Goal: Task Accomplishment & Management: Use online tool/utility

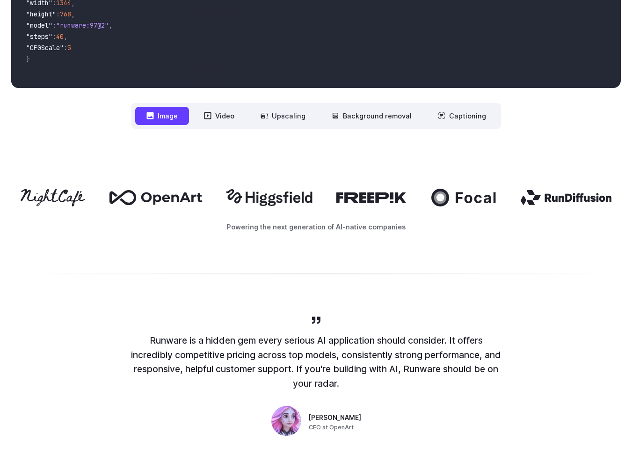
scroll to position [386, 0]
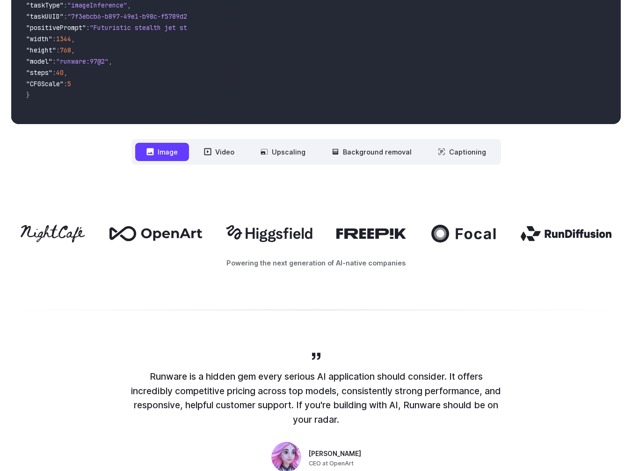
click at [223, 163] on nav "**********" at bounding box center [317, 152] width 370 height 26
click at [223, 154] on button "Video" at bounding box center [219, 152] width 53 height 18
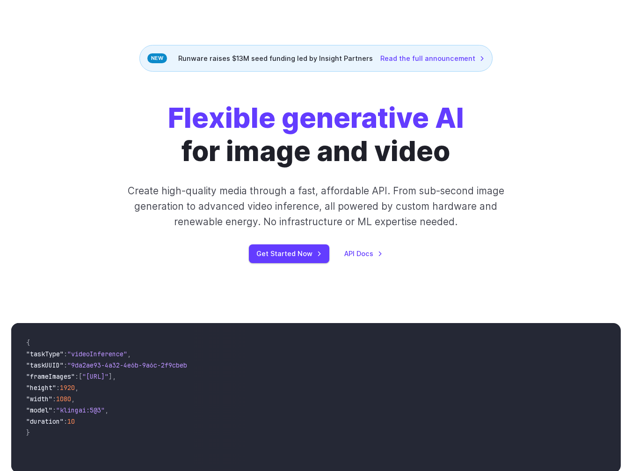
scroll to position [0, 0]
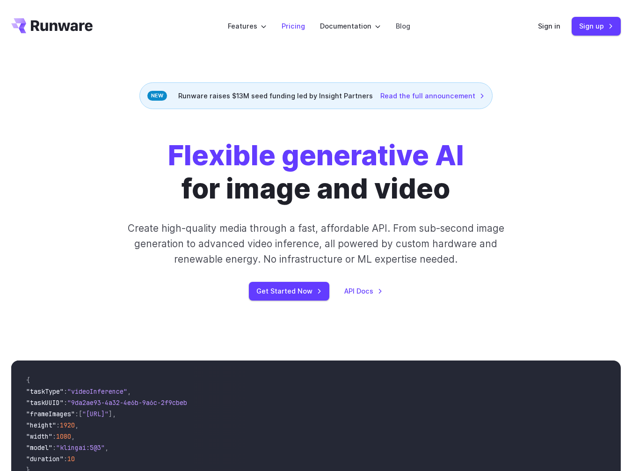
click at [287, 25] on link "Pricing" at bounding box center [293, 26] width 23 height 11
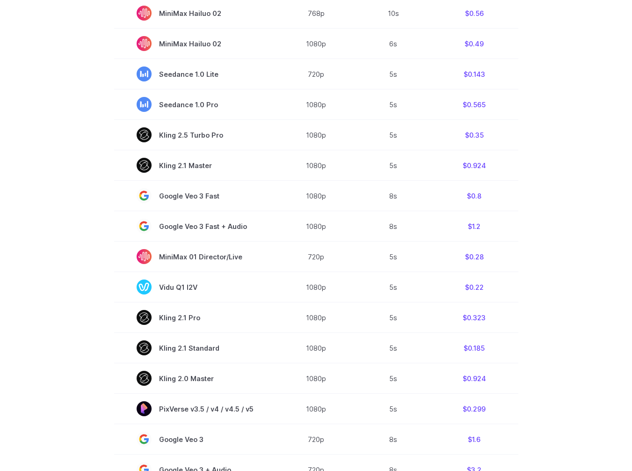
scroll to position [368, 0]
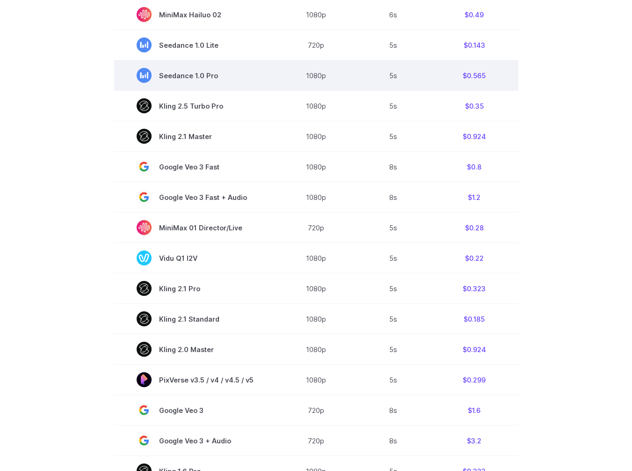
click at [214, 78] on span "Seedance 1.0 Pro" at bounding box center [195, 75] width 117 height 15
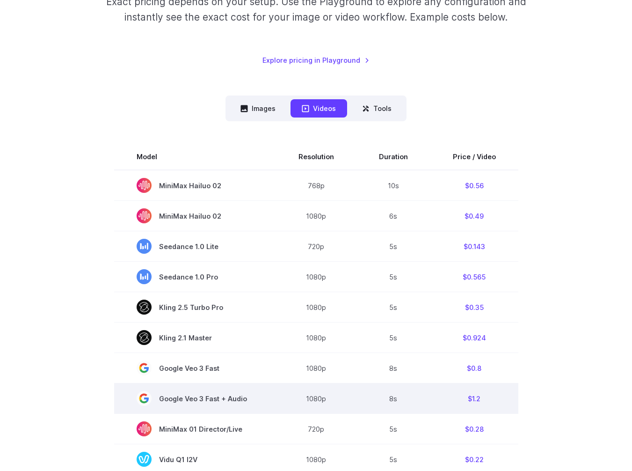
scroll to position [0, 0]
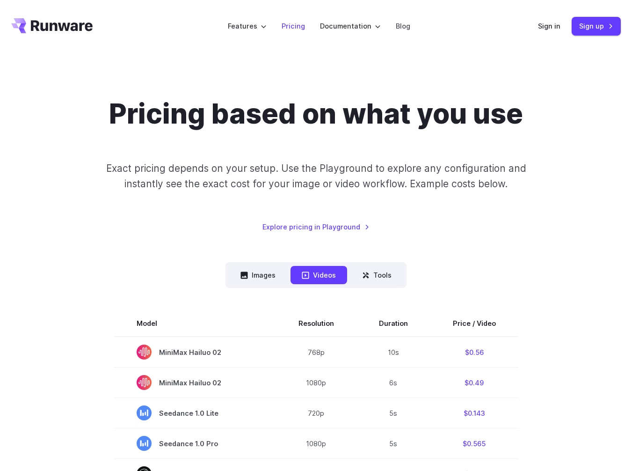
click at [291, 24] on link "Pricing" at bounding box center [293, 26] width 23 height 11
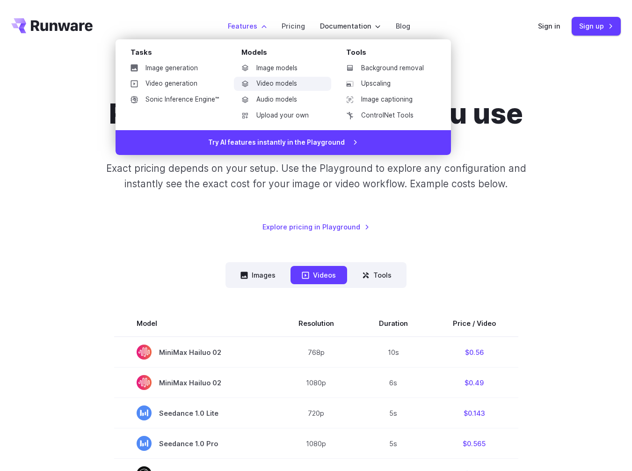
click at [270, 82] on link "Video models" at bounding box center [282, 84] width 97 height 14
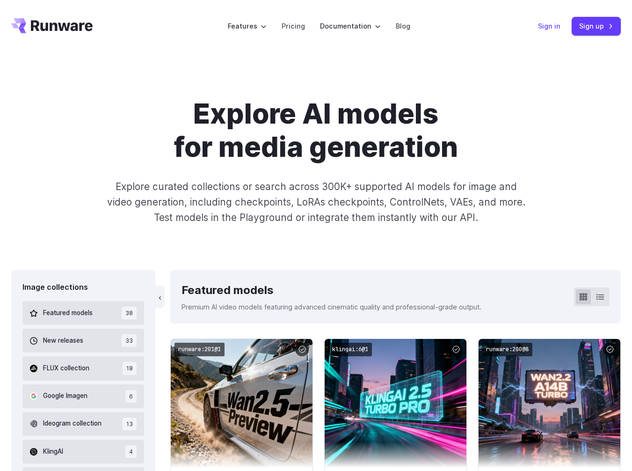
click at [553, 24] on link "Sign in" at bounding box center [549, 26] width 22 height 11
click at [588, 27] on link "Sign up" at bounding box center [596, 26] width 49 height 18
click at [594, 28] on link "Sign up" at bounding box center [596, 26] width 49 height 18
click at [597, 25] on link "Sign up" at bounding box center [596, 26] width 49 height 18
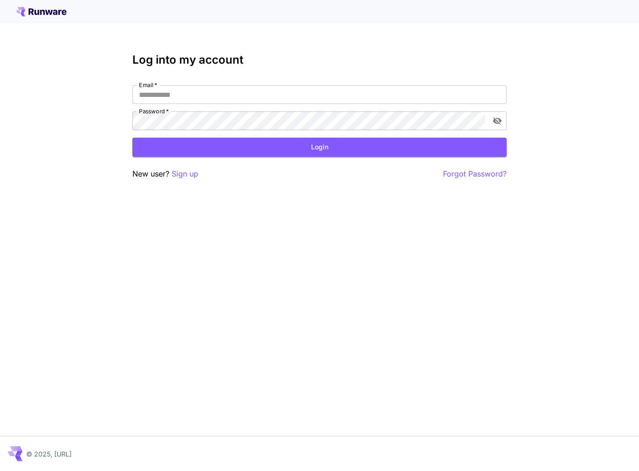
click at [203, 172] on div "New user? Sign up Forgot Password?" at bounding box center [319, 174] width 374 height 12
click at [191, 175] on p "Sign up" at bounding box center [185, 174] width 27 height 12
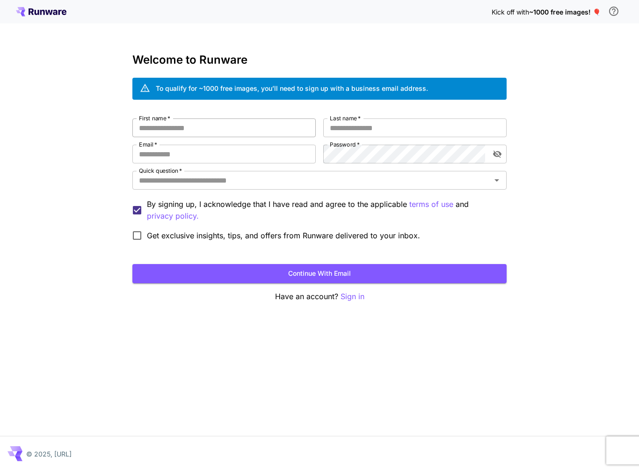
click at [227, 132] on input "First name   *" at bounding box center [223, 127] width 183 height 19
type input "**********"
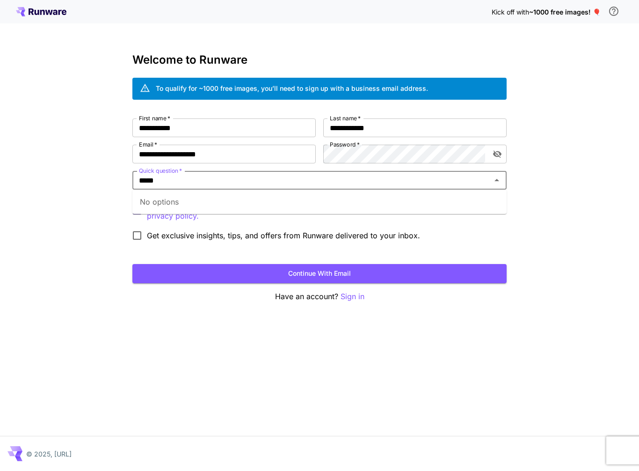
type input "*****"
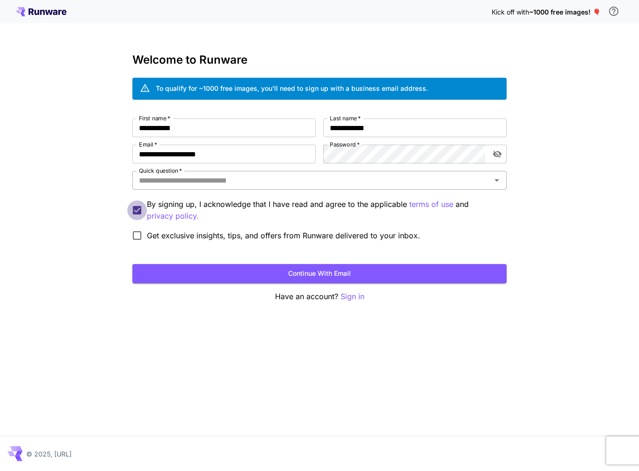
click at [249, 183] on input "Quick question   *" at bounding box center [311, 180] width 353 height 13
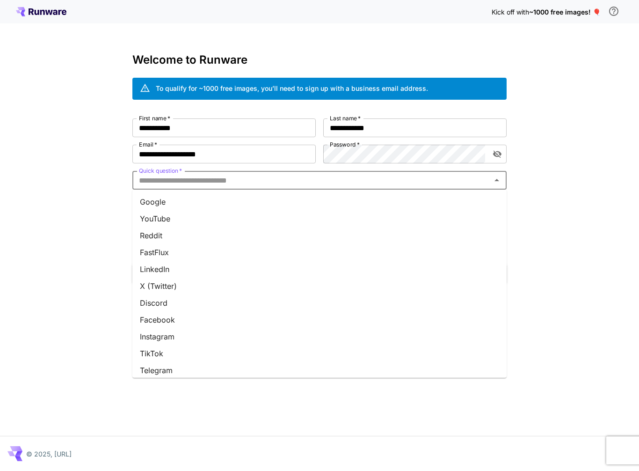
type input "*"
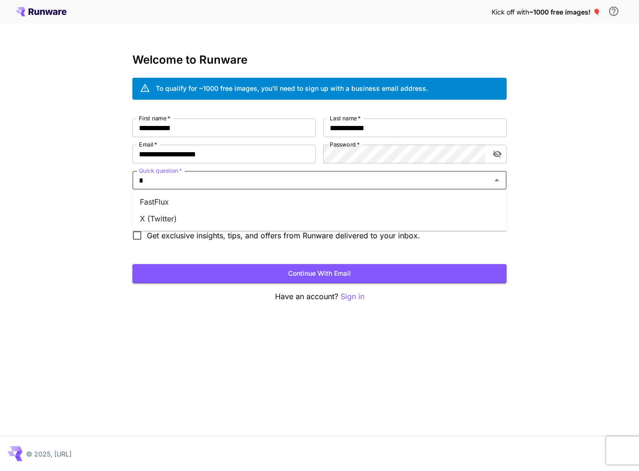
click at [206, 218] on li "X (Twitter)" at bounding box center [319, 218] width 374 height 17
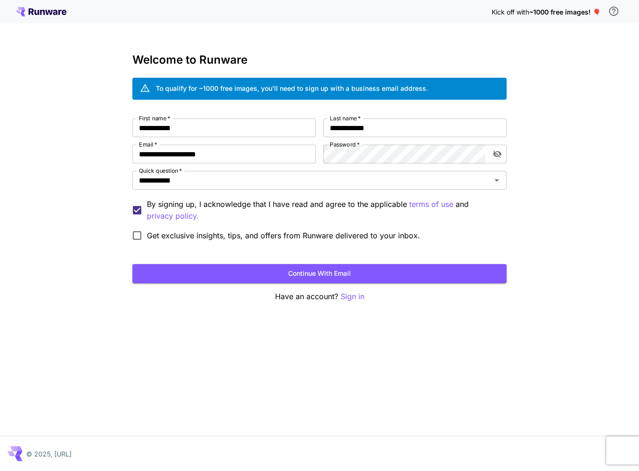
click at [283, 232] on span "Get exclusive insights, tips, and offers from Runware delivered to your inbox." at bounding box center [283, 235] width 273 height 11
click at [300, 237] on span "Get exclusive insights, tips, and offers from Runware delivered to your inbox." at bounding box center [283, 235] width 273 height 11
click at [304, 270] on button "Continue with email" at bounding box center [319, 273] width 374 height 19
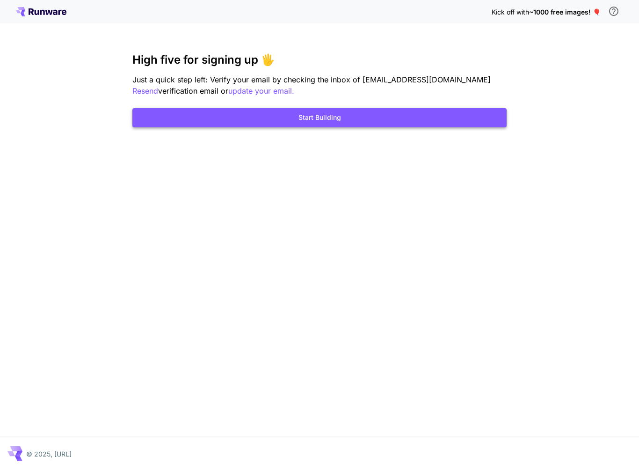
click at [310, 120] on button "Start Building" at bounding box center [319, 117] width 374 height 19
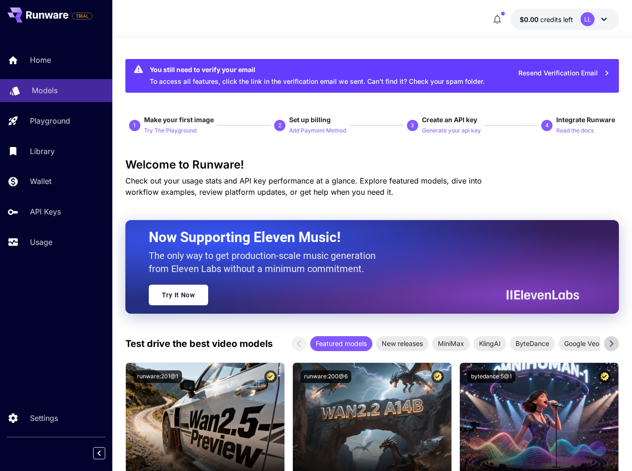
click at [55, 90] on p "Models" at bounding box center [45, 90] width 26 height 11
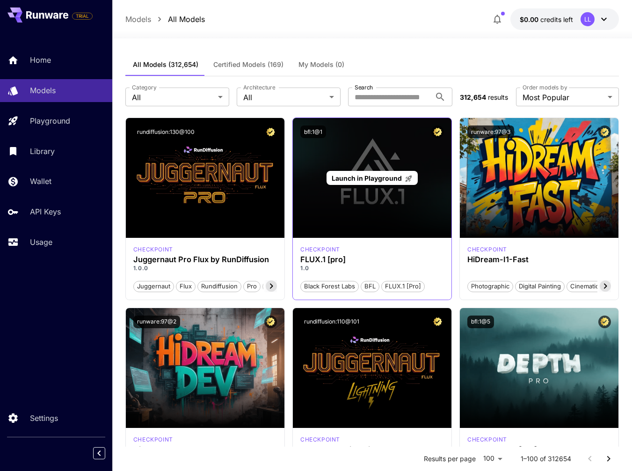
click at [374, 168] on div "Launch in Playground" at bounding box center [372, 178] width 159 height 120
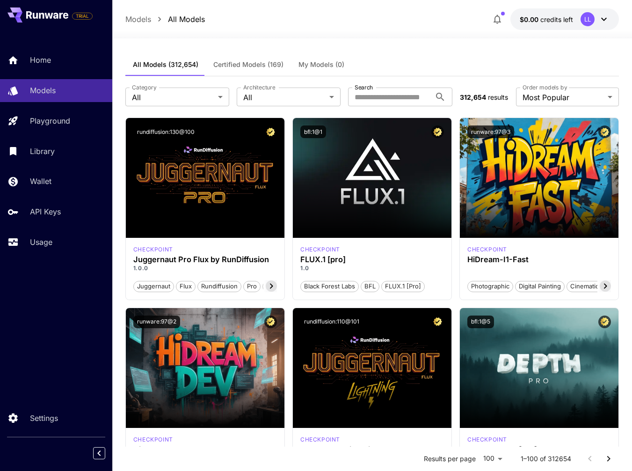
click at [244, 66] on span "Certified Models (169)" at bounding box center [248, 64] width 70 height 8
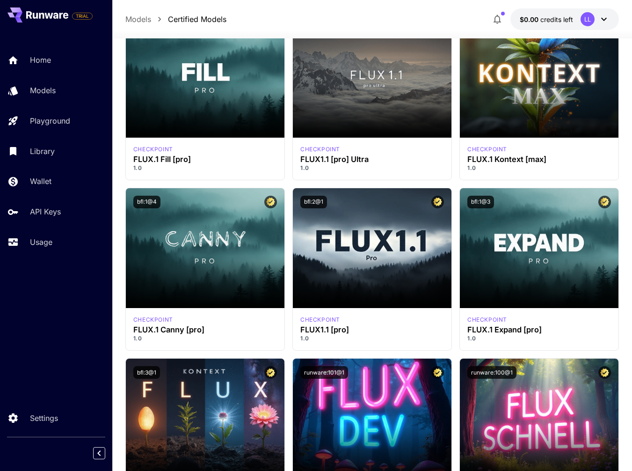
scroll to position [609, 0]
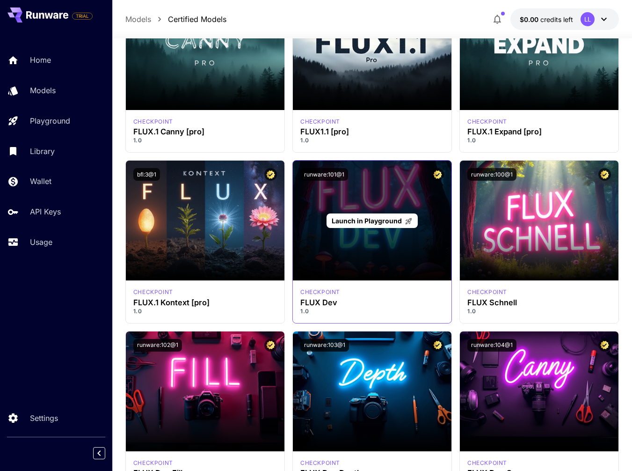
click at [353, 220] on span "Launch in Playground" at bounding box center [367, 221] width 70 height 8
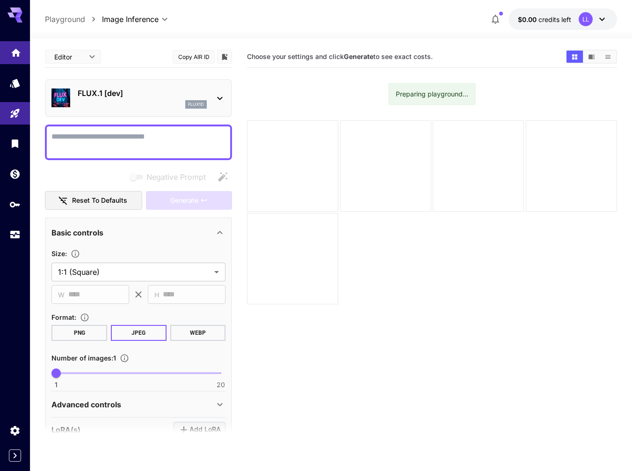
click at [17, 54] on icon "Home" at bounding box center [15, 49] width 11 height 11
